Goal: Complete application form: Complete application form

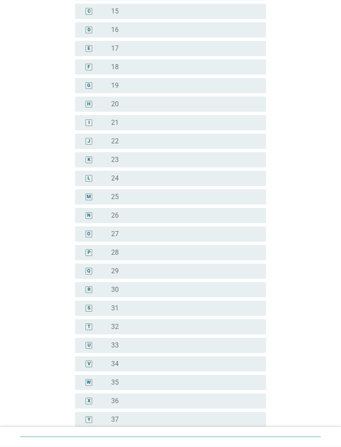
scroll to position [131, 0]
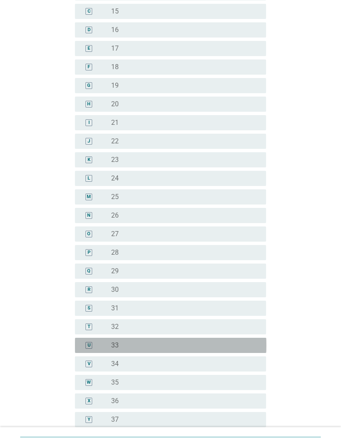
click at [168, 341] on div "radio_button_unchecked 33" at bounding box center [182, 345] width 142 height 8
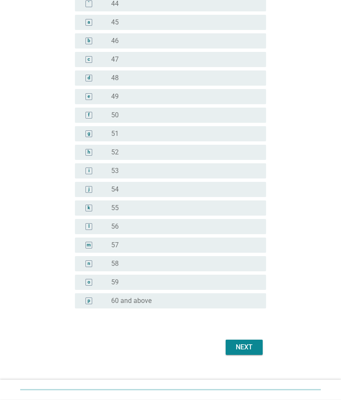
scroll to position [687, 0]
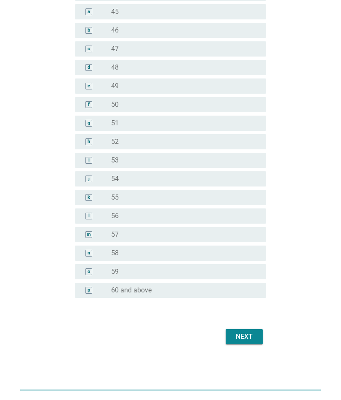
click at [256, 335] on div "Next" at bounding box center [245, 336] width 24 height 10
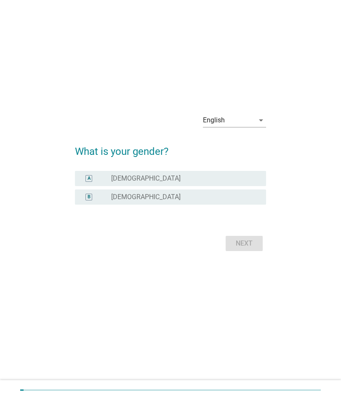
scroll to position [0, 0]
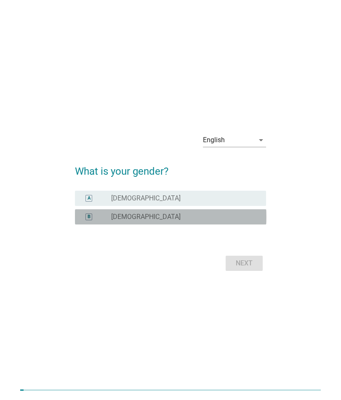
click at [241, 215] on div "radio_button_unchecked [DEMOGRAPHIC_DATA]" at bounding box center [182, 216] width 142 height 8
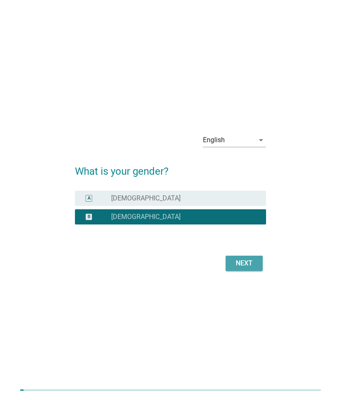
click at [257, 264] on button "Next" at bounding box center [244, 262] width 37 height 15
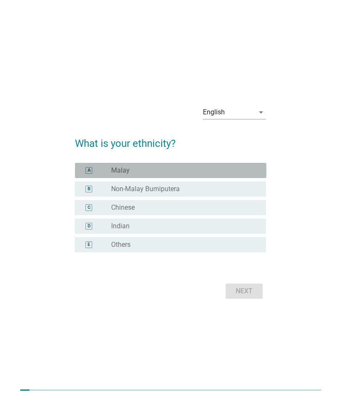
click at [250, 171] on div "radio_button_unchecked Malay" at bounding box center [182, 170] width 142 height 8
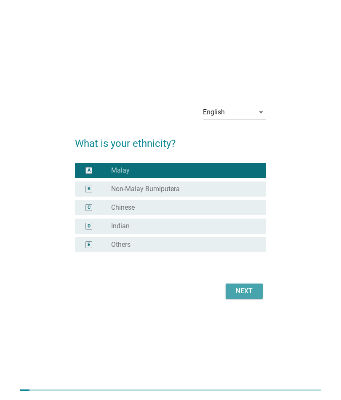
click at [257, 289] on button "Next" at bounding box center [244, 290] width 37 height 15
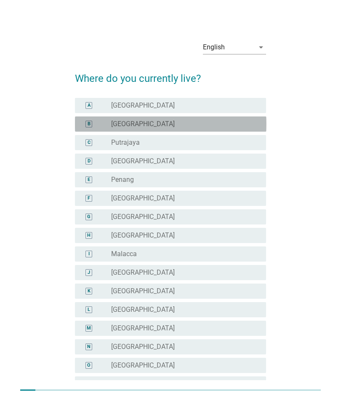
click at [255, 125] on div "radio_button_unchecked [GEOGRAPHIC_DATA]" at bounding box center [185, 124] width 148 height 8
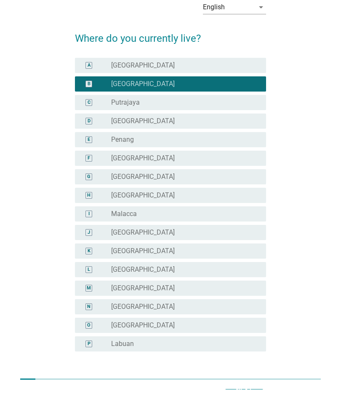
scroll to position [94, 0]
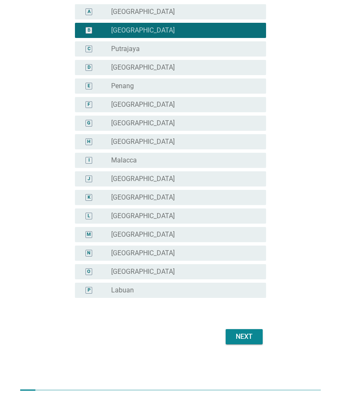
click at [250, 337] on div "Next" at bounding box center [245, 336] width 24 height 10
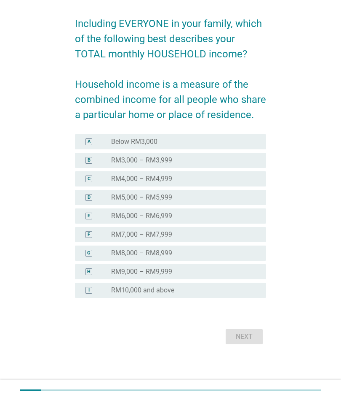
scroll to position [0, 0]
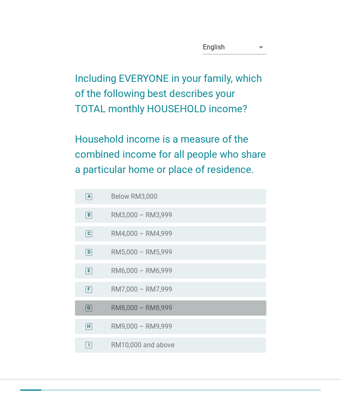
click at [256, 308] on div "radio_button_unchecked RM8,000 – RM8,999" at bounding box center [185, 307] width 148 height 8
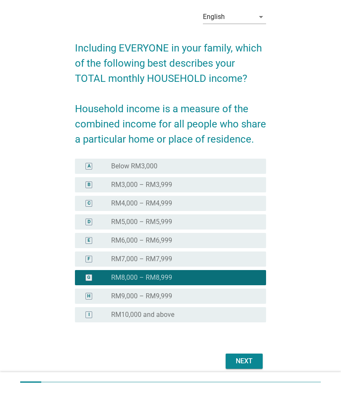
scroll to position [55, 0]
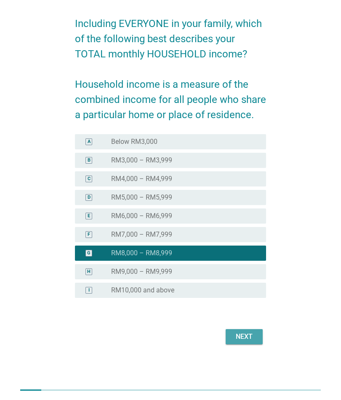
click at [254, 337] on div "Next" at bounding box center [245, 336] width 24 height 10
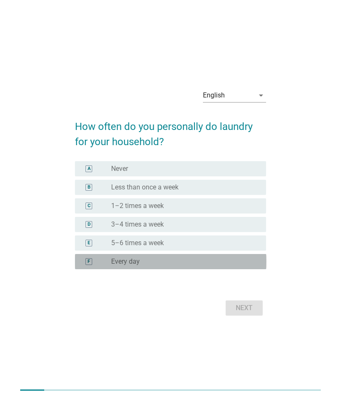
click at [254, 259] on div "radio_button_unchecked Every day" at bounding box center [185, 261] width 148 height 8
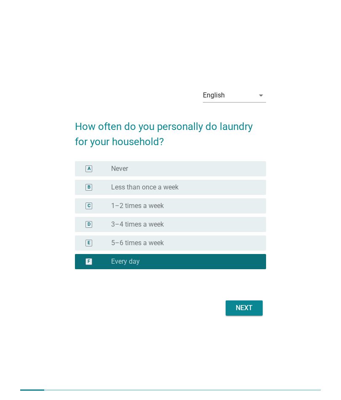
click at [254, 308] on div "Next" at bounding box center [245, 308] width 24 height 10
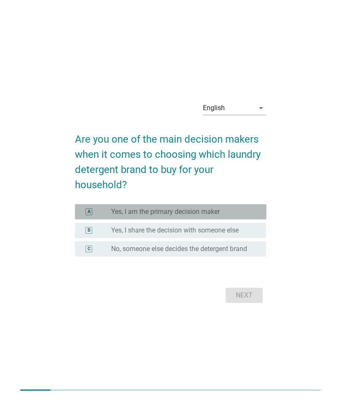
click at [254, 210] on div "radio_button_unchecked Yes, I am the primary decision maker" at bounding box center [185, 211] width 148 height 8
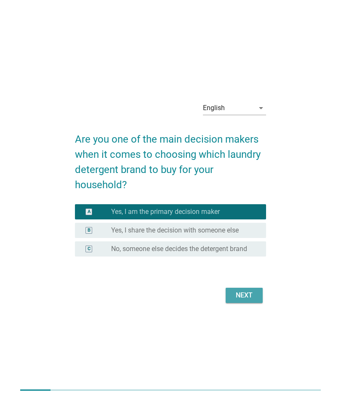
click at [251, 296] on div "Next" at bounding box center [245, 295] width 24 height 10
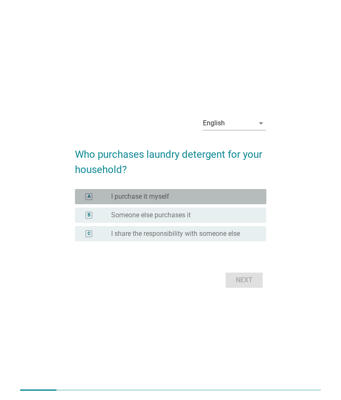
click at [253, 194] on div "radio_button_unchecked I purchase it myself" at bounding box center [182, 196] width 142 height 8
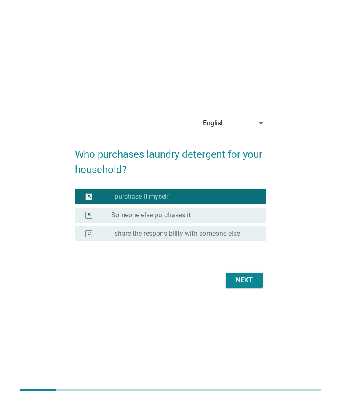
click at [253, 279] on div "Next" at bounding box center [245, 280] width 24 height 10
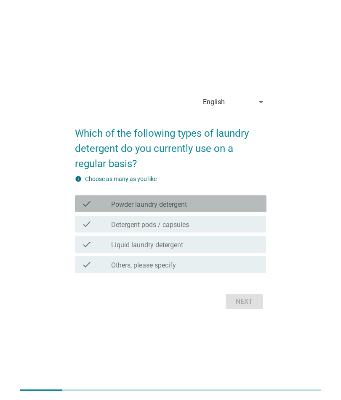
click at [247, 201] on div "check_box_outline_blank Powder laundry detergent" at bounding box center [185, 203] width 148 height 10
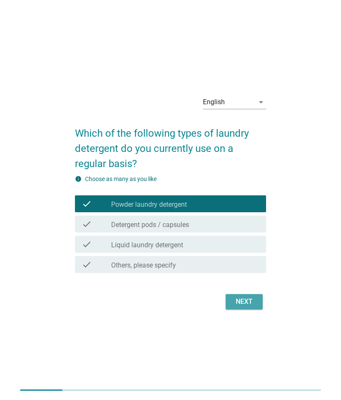
click at [249, 301] on div "Next" at bounding box center [245, 301] width 24 height 10
